Goal: Task Accomplishment & Management: Manage account settings

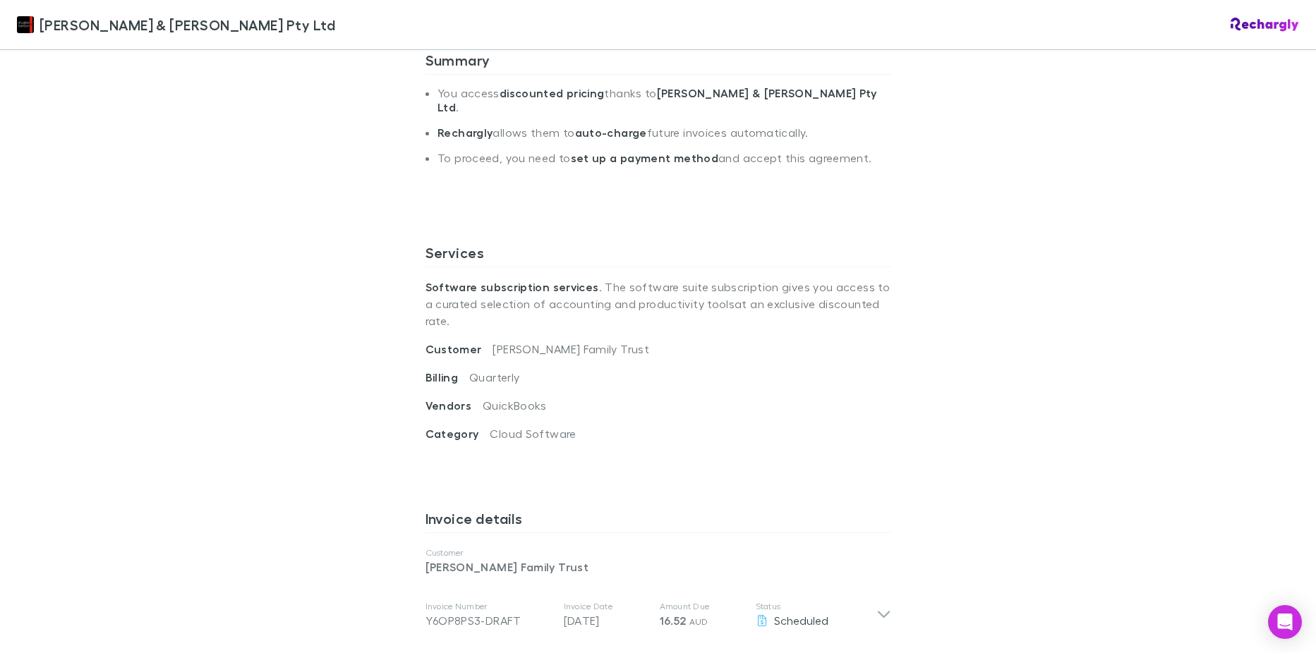
scroll to position [565, 0]
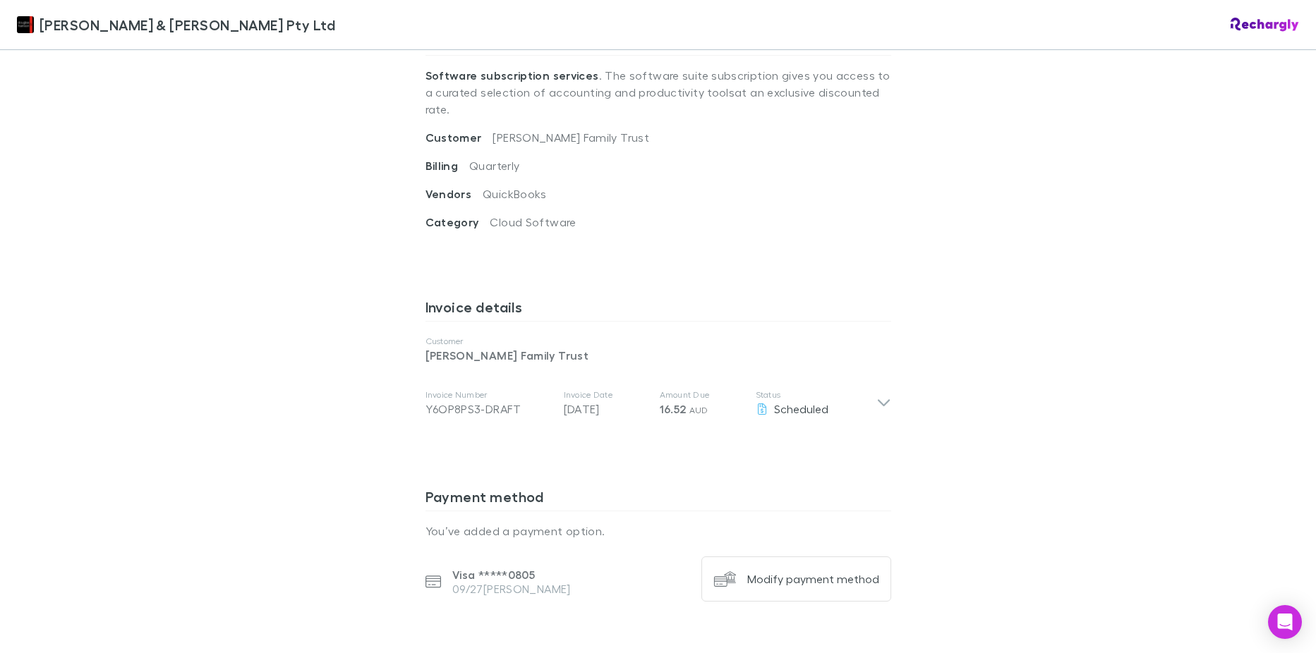
drag, startPoint x: 251, startPoint y: 211, endPoint x: 255, endPoint y: 246, distance: 34.9
click at [247, 211] on div "[PERSON_NAME] & [PERSON_NAME] Pty Ltd [PERSON_NAME] & [PERSON_NAME] Pty Ltd Sof…" at bounding box center [658, 326] width 1316 height 653
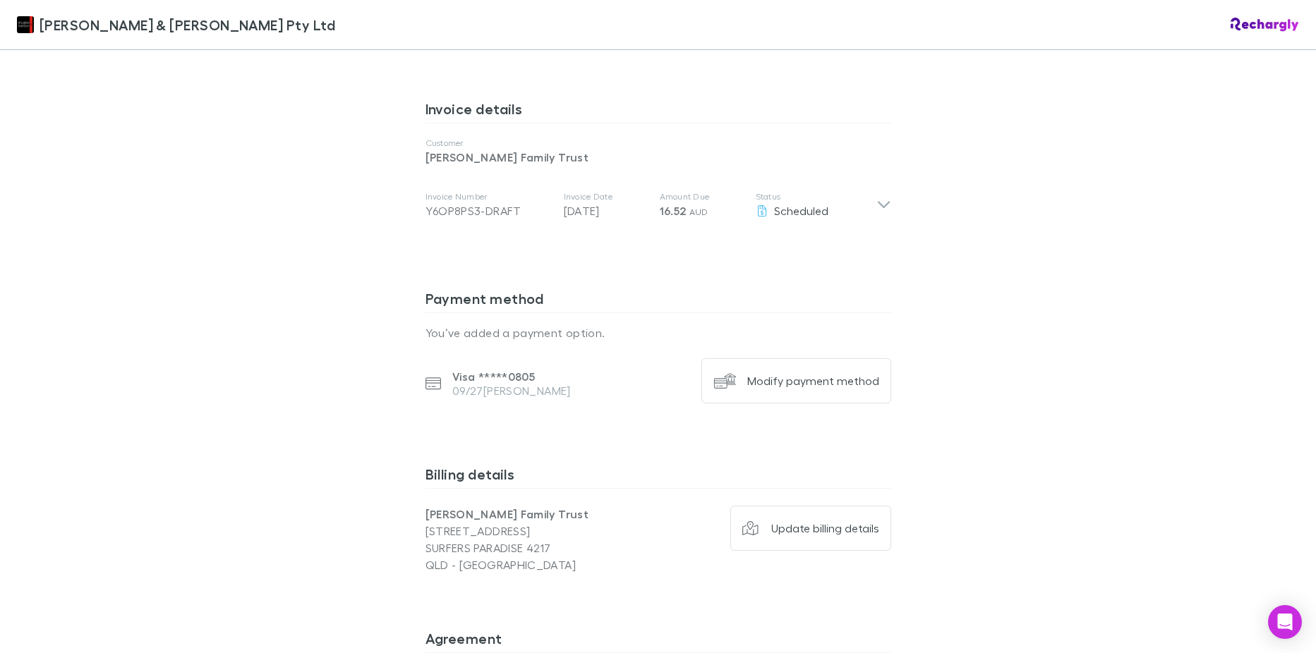
scroll to position [917, 0]
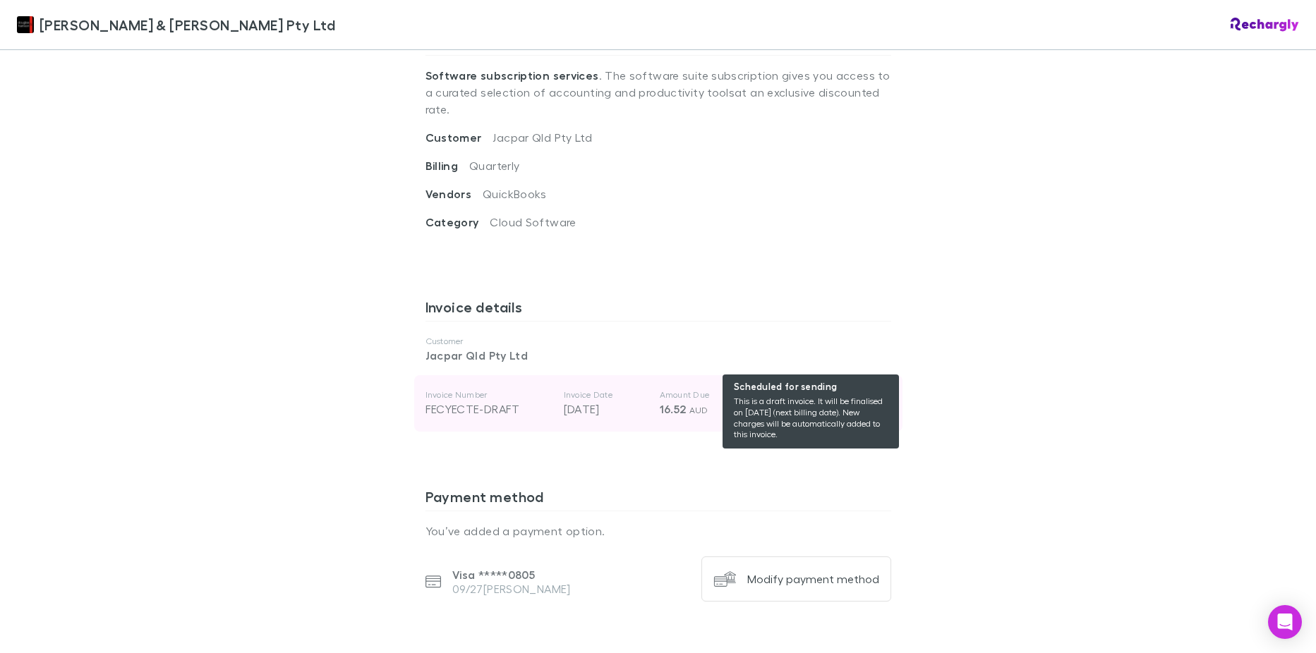
scroll to position [917, 0]
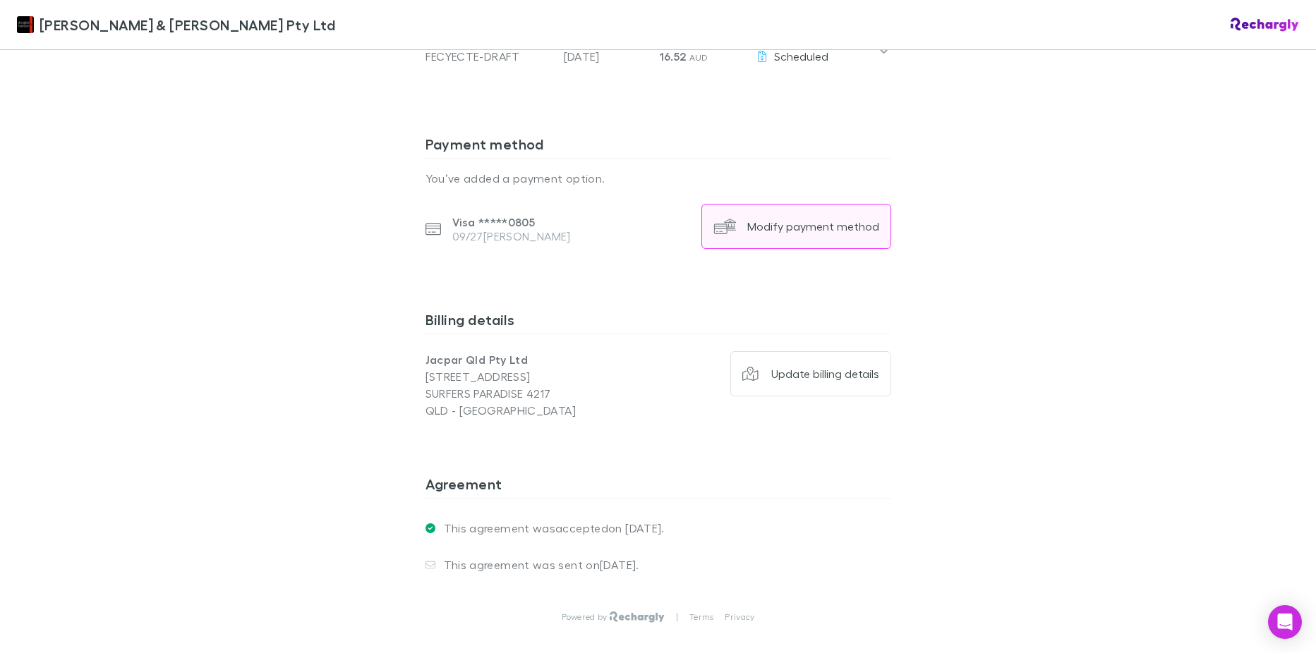
click at [806, 219] on div "Modify payment method" at bounding box center [813, 226] width 132 height 14
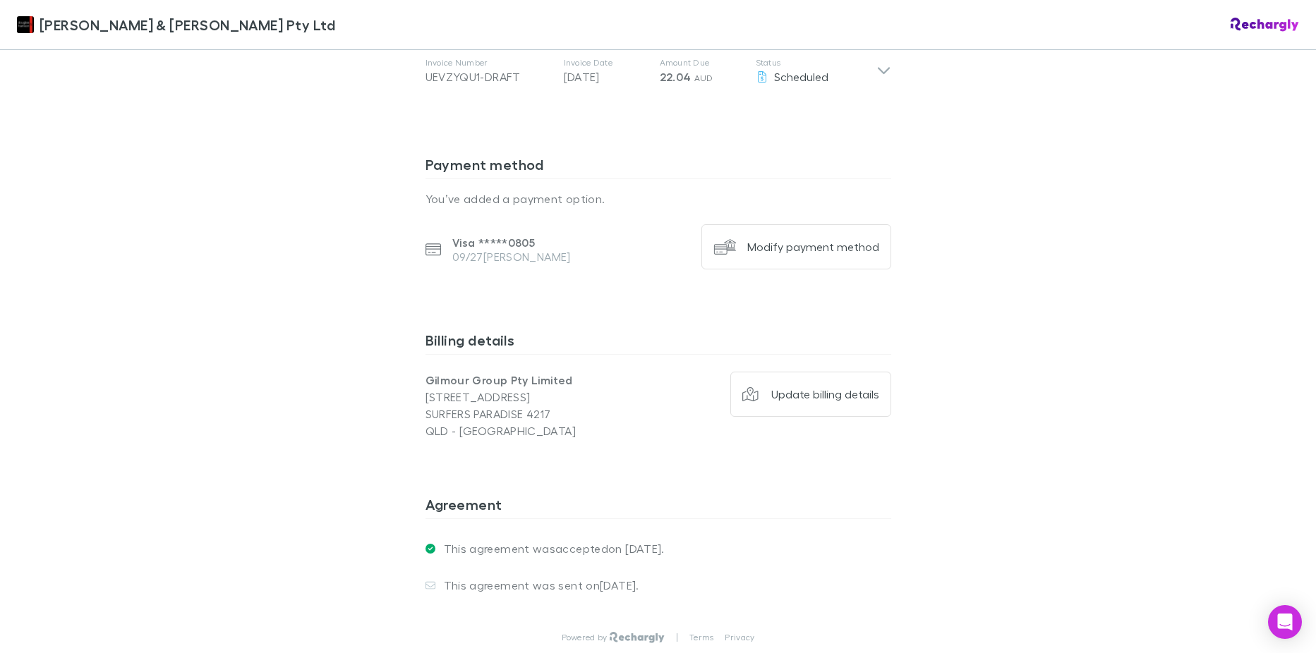
scroll to position [952, 0]
